Goal: Task Accomplishment & Management: Manage account settings

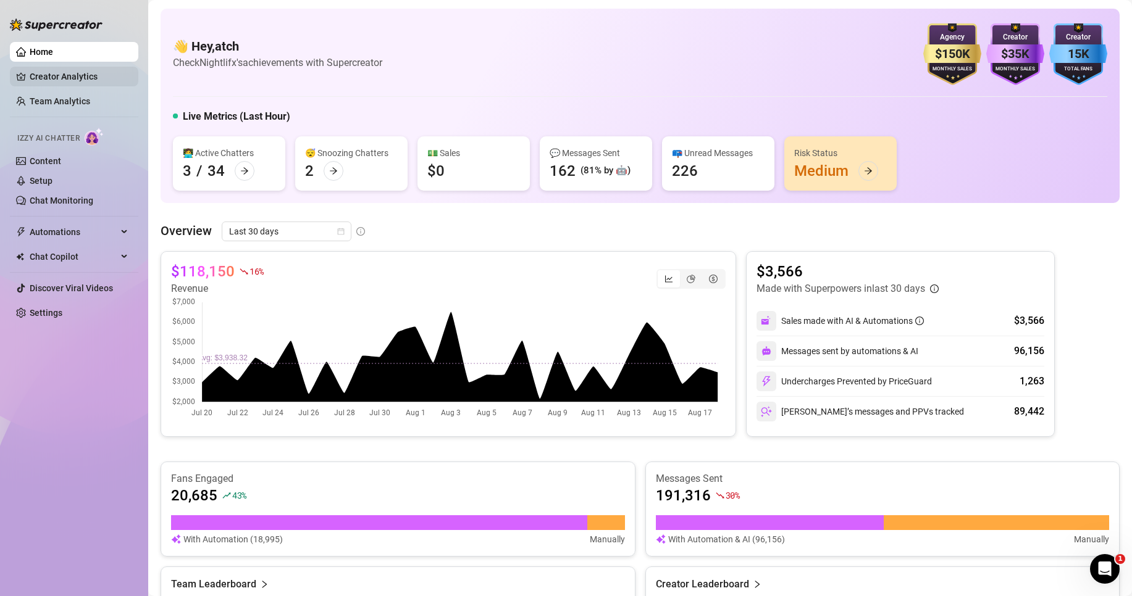
click at [62, 75] on link "Creator Analytics" at bounding box center [79, 77] width 99 height 20
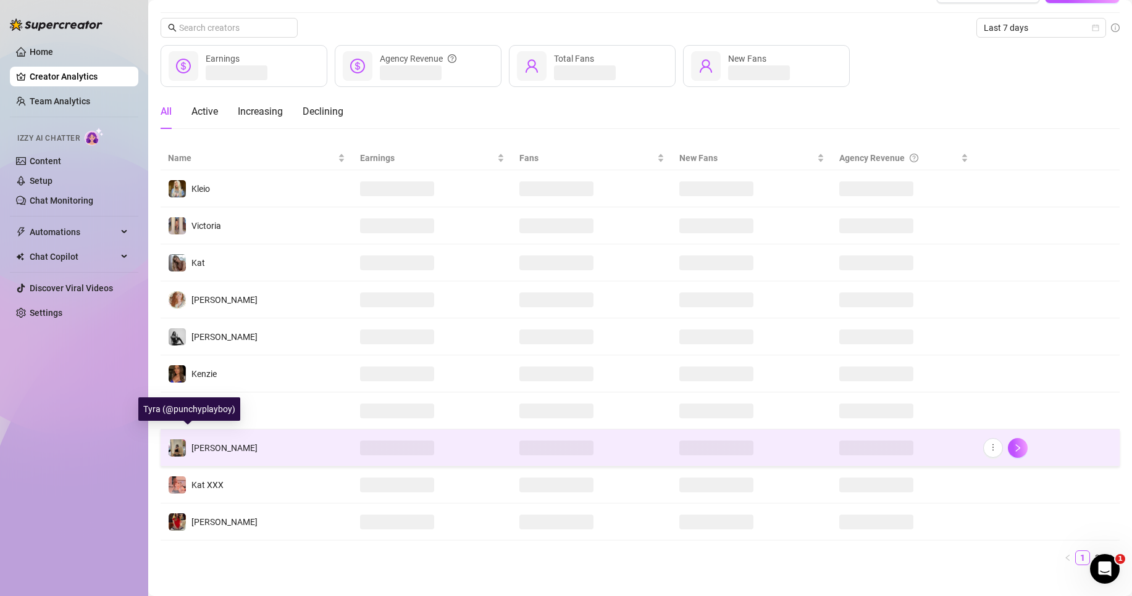
scroll to position [46, 0]
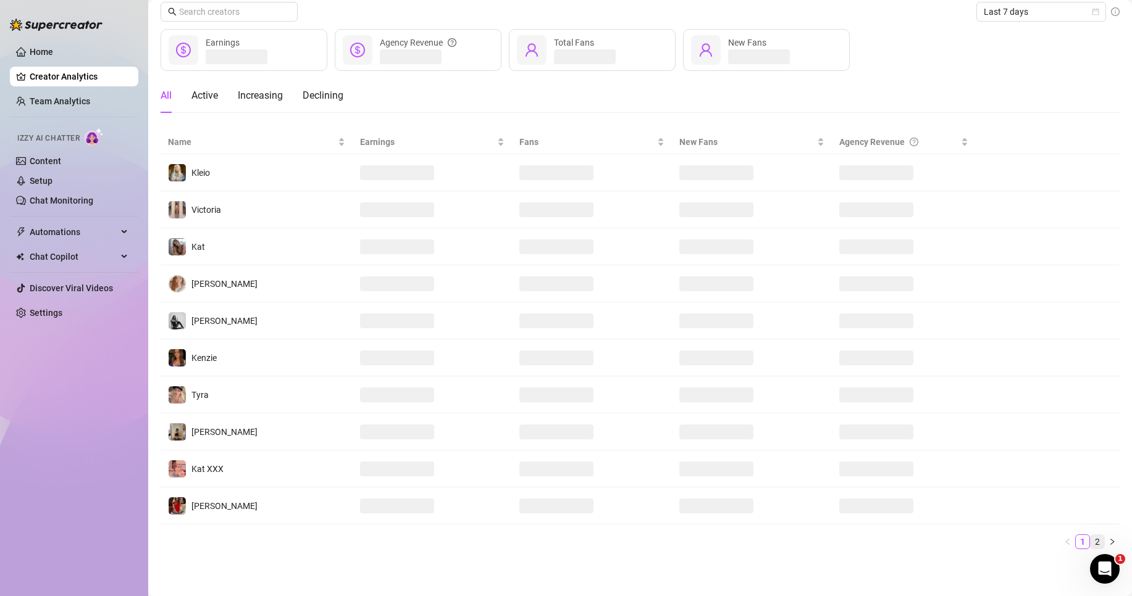
click at [1090, 540] on link "2" at bounding box center [1097, 542] width 14 height 14
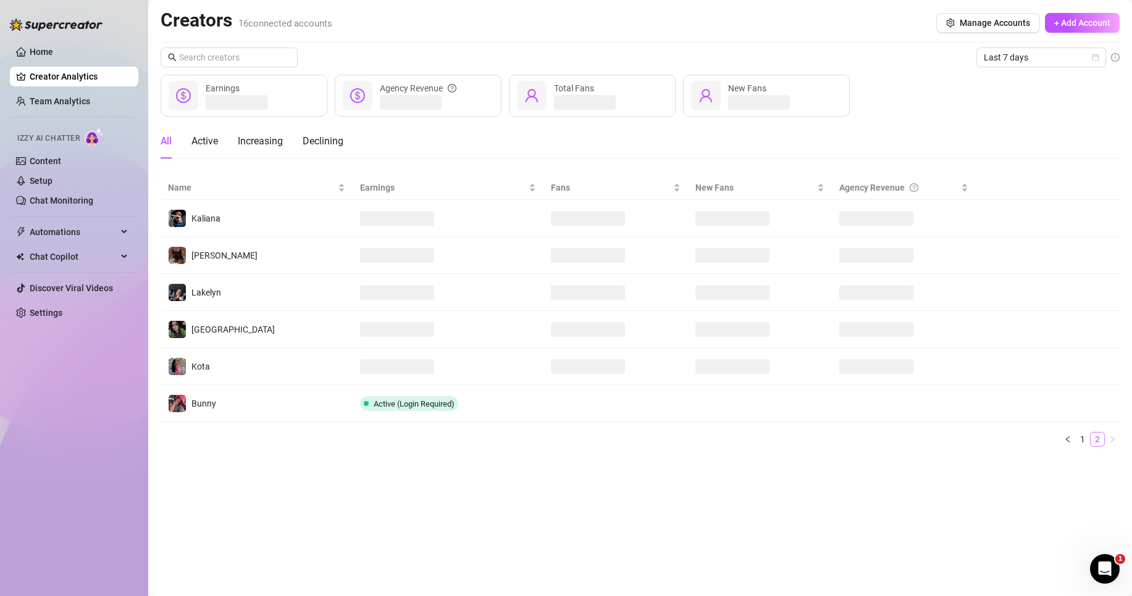
scroll to position [0, 0]
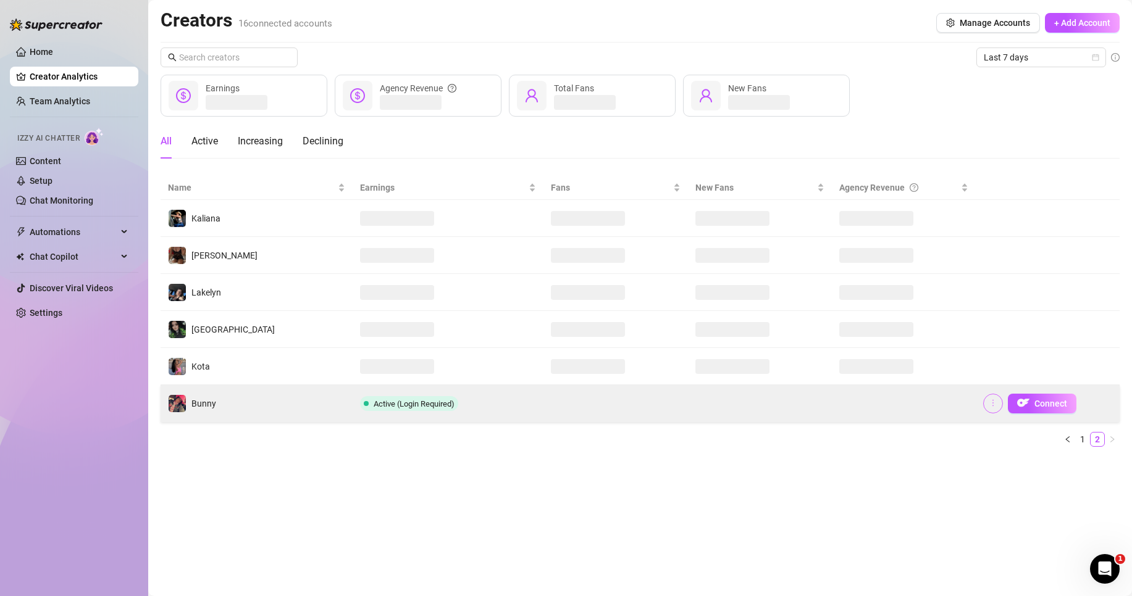
click at [986, 406] on button "button" at bounding box center [993, 404] width 20 height 20
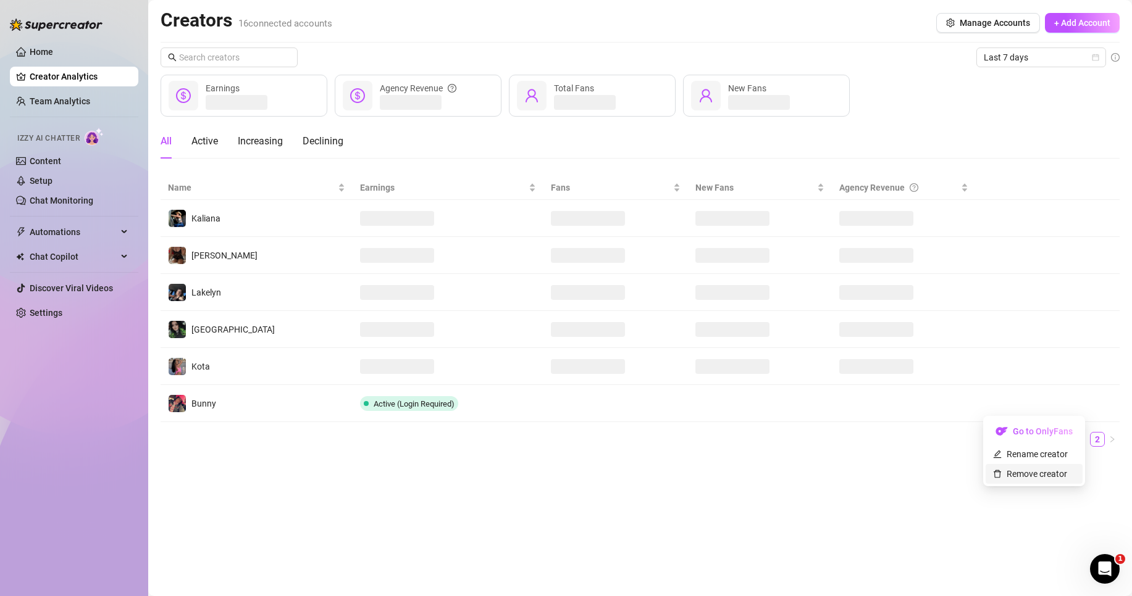
click at [997, 478] on link "Remove creator" at bounding box center [1030, 474] width 74 height 10
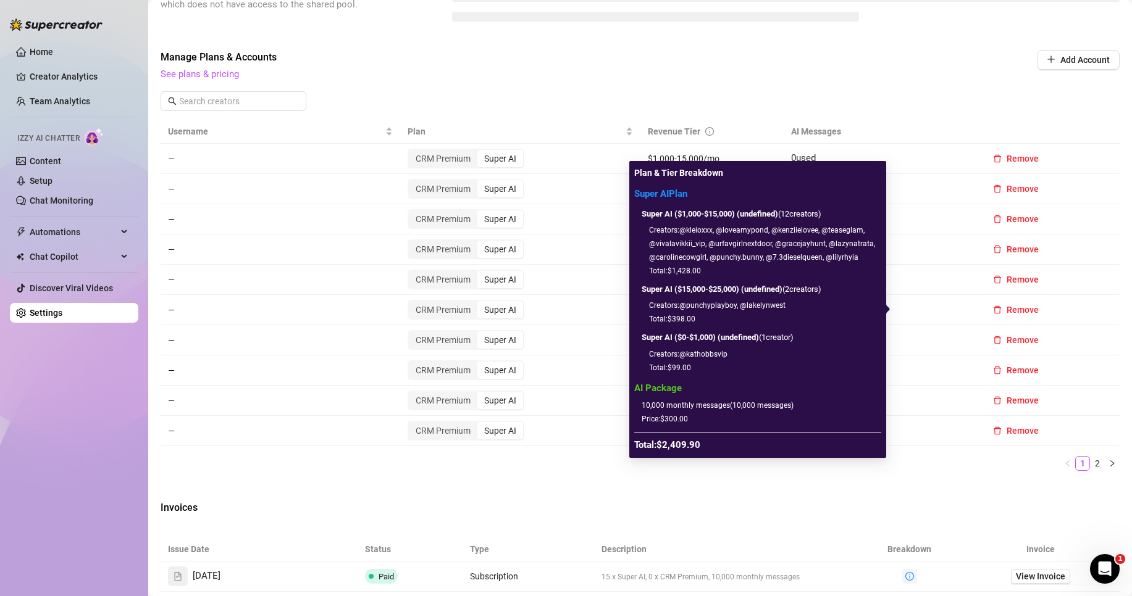
scroll to position [351, 0]
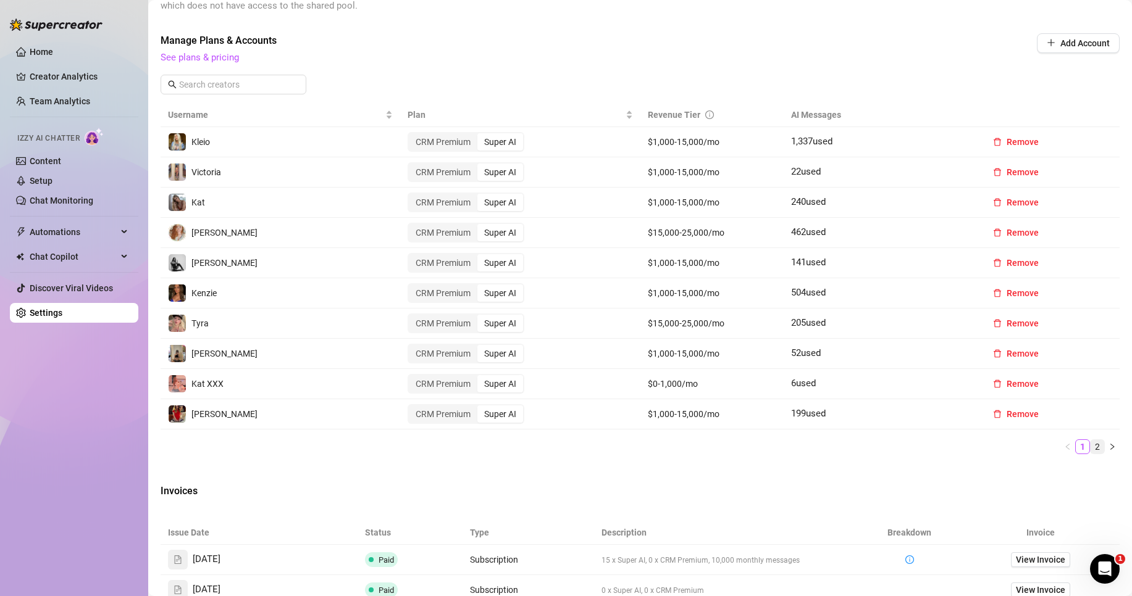
click at [1090, 443] on link "2" at bounding box center [1097, 447] width 14 height 14
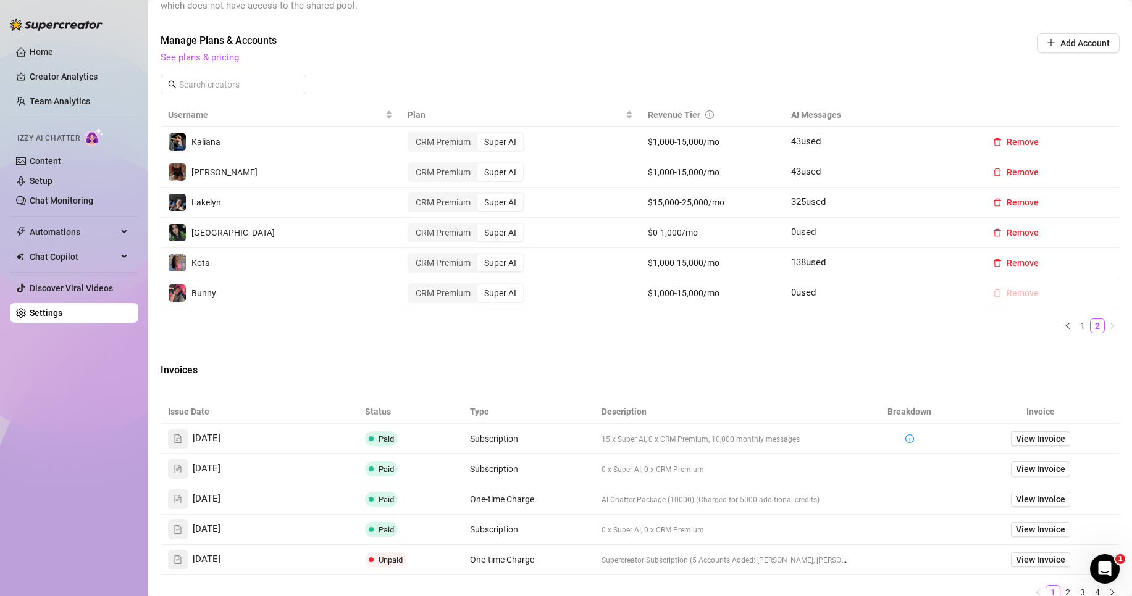
click at [1011, 283] on button "Remove" at bounding box center [1015, 293] width 65 height 20
click at [1082, 262] on button "OK" at bounding box center [1089, 261] width 20 height 15
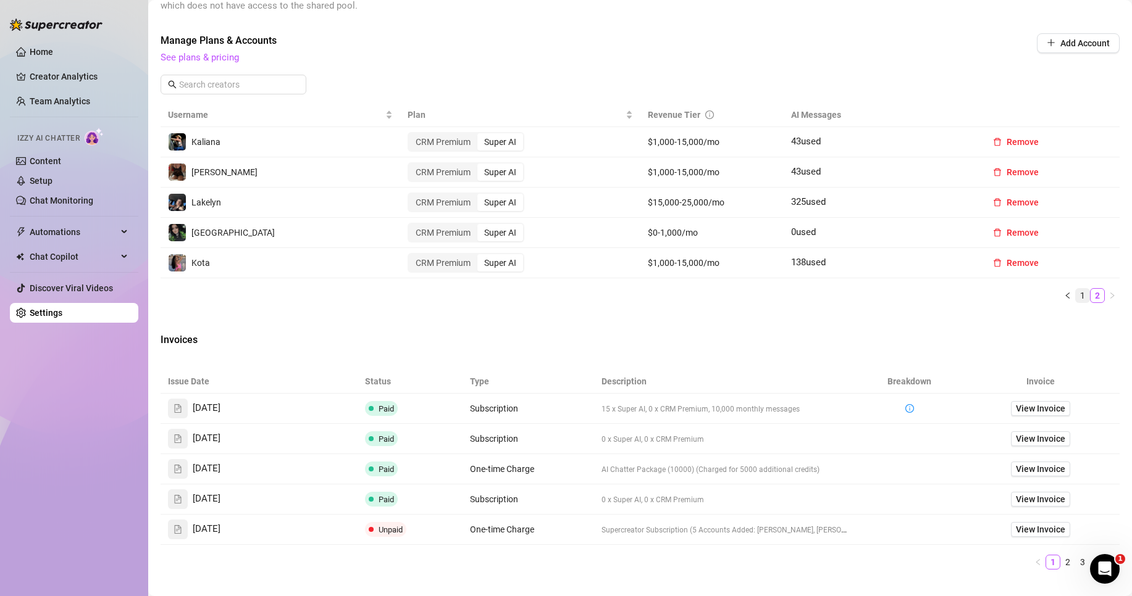
click at [1075, 294] on link "1" at bounding box center [1082, 296] width 14 height 14
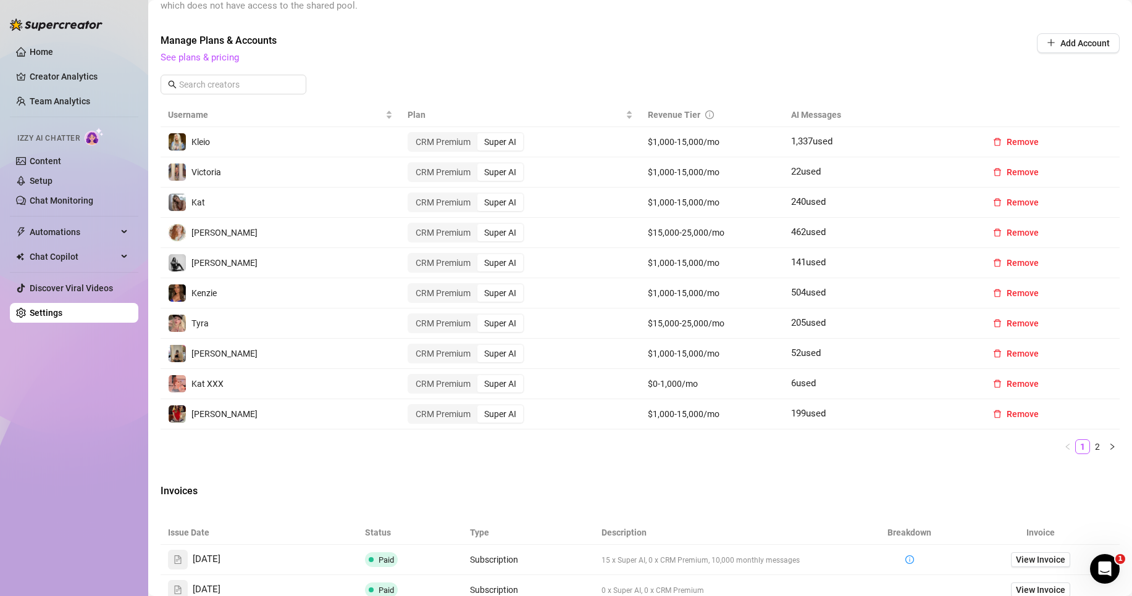
scroll to position [290, 0]
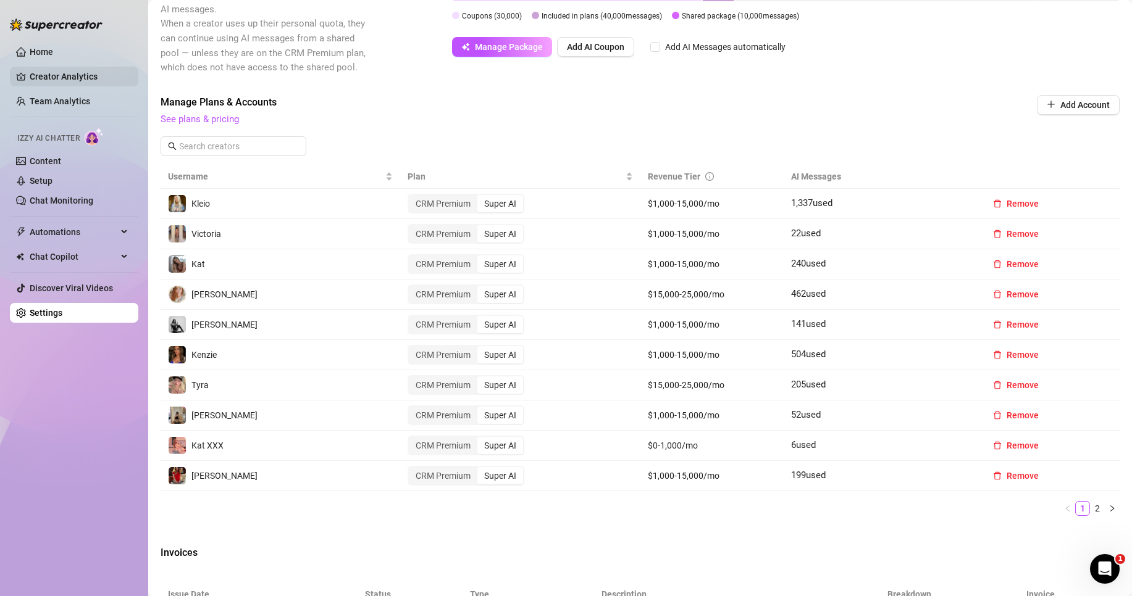
click at [80, 80] on link "Creator Analytics" at bounding box center [79, 77] width 99 height 20
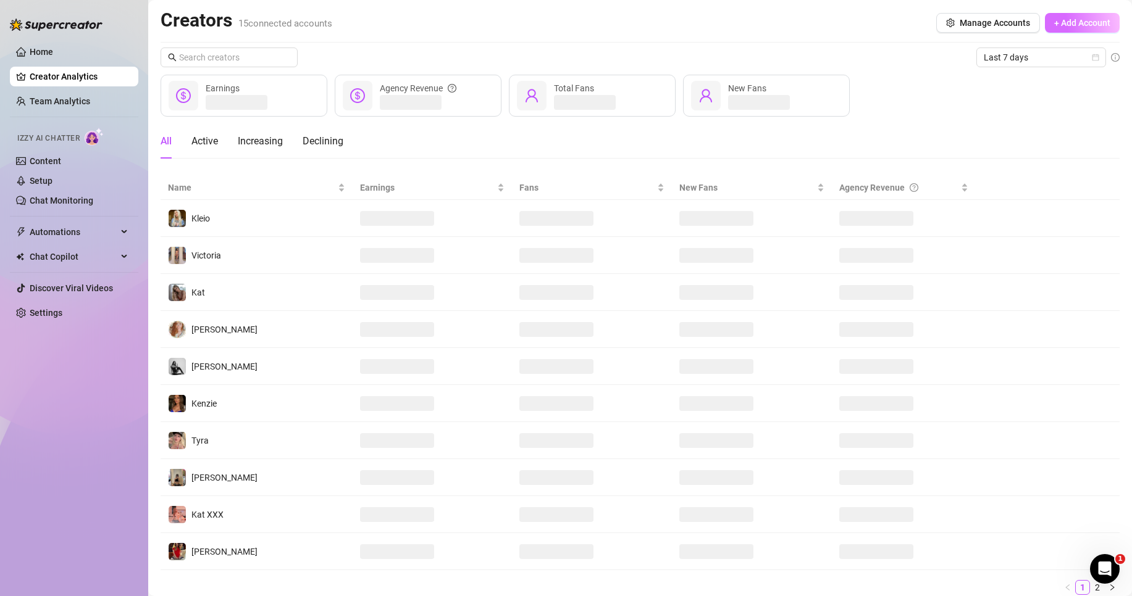
click at [1062, 18] on span "+ Add Account" at bounding box center [1082, 23] width 56 height 10
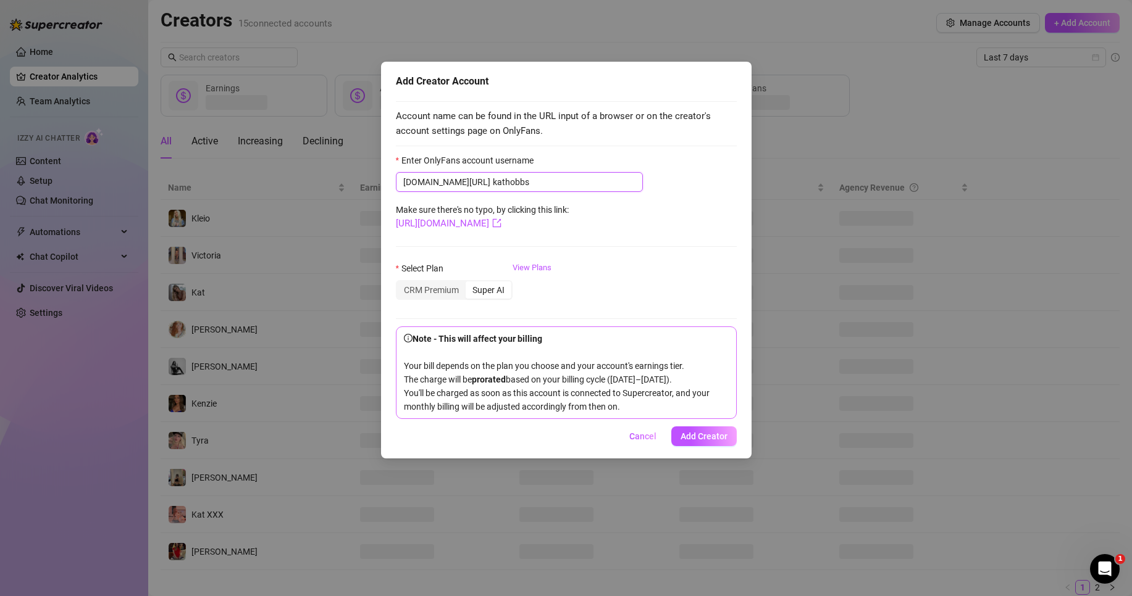
type input "kathobbs"
click at [453, 218] on form "Enter OnlyFans account username [DOMAIN_NAME][URL] kathobbs Make sure there's n…" at bounding box center [566, 286] width 341 height 265
click at [455, 232] on form "Enter OnlyFans account username [DOMAIN_NAME][URL] kathobbs Make sure there's n…" at bounding box center [566, 286] width 341 height 265
click at [458, 225] on link "[URL][DOMAIN_NAME]" at bounding box center [449, 223] width 106 height 11
click at [512, 291] on div "CRM Premium Super AI" at bounding box center [454, 290] width 117 height 20
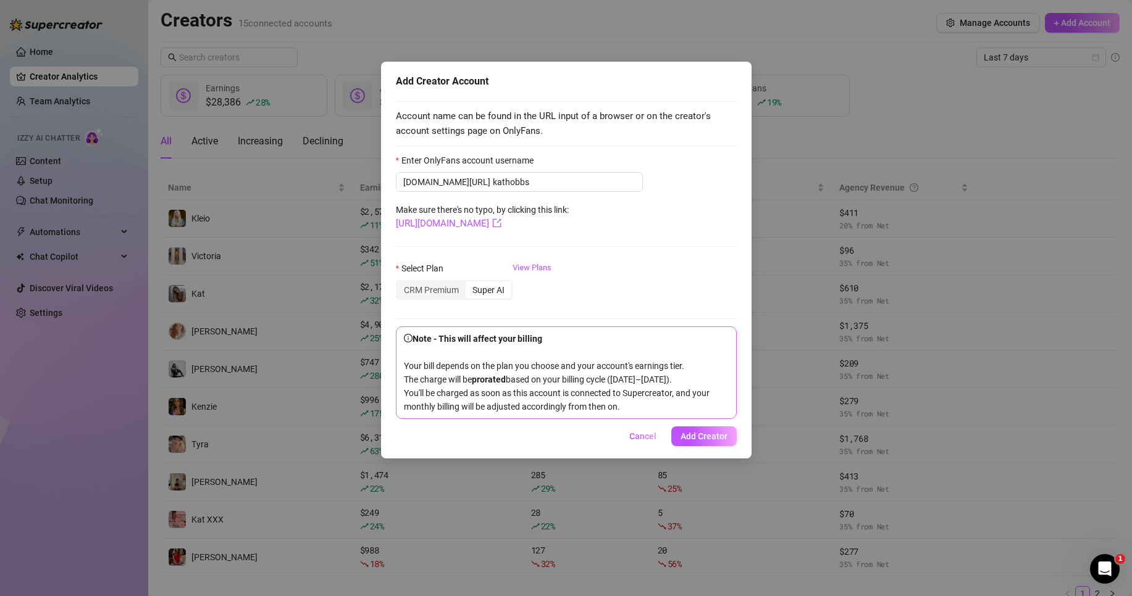
click at [499, 291] on div "Super AI" at bounding box center [488, 290] width 46 height 17
click at [469, 283] on input "Super AI" at bounding box center [469, 283] width 0 height 0
click at [720, 441] on span "Add Creator" at bounding box center [703, 437] width 47 height 10
